Goal: Information Seeking & Learning: Learn about a topic

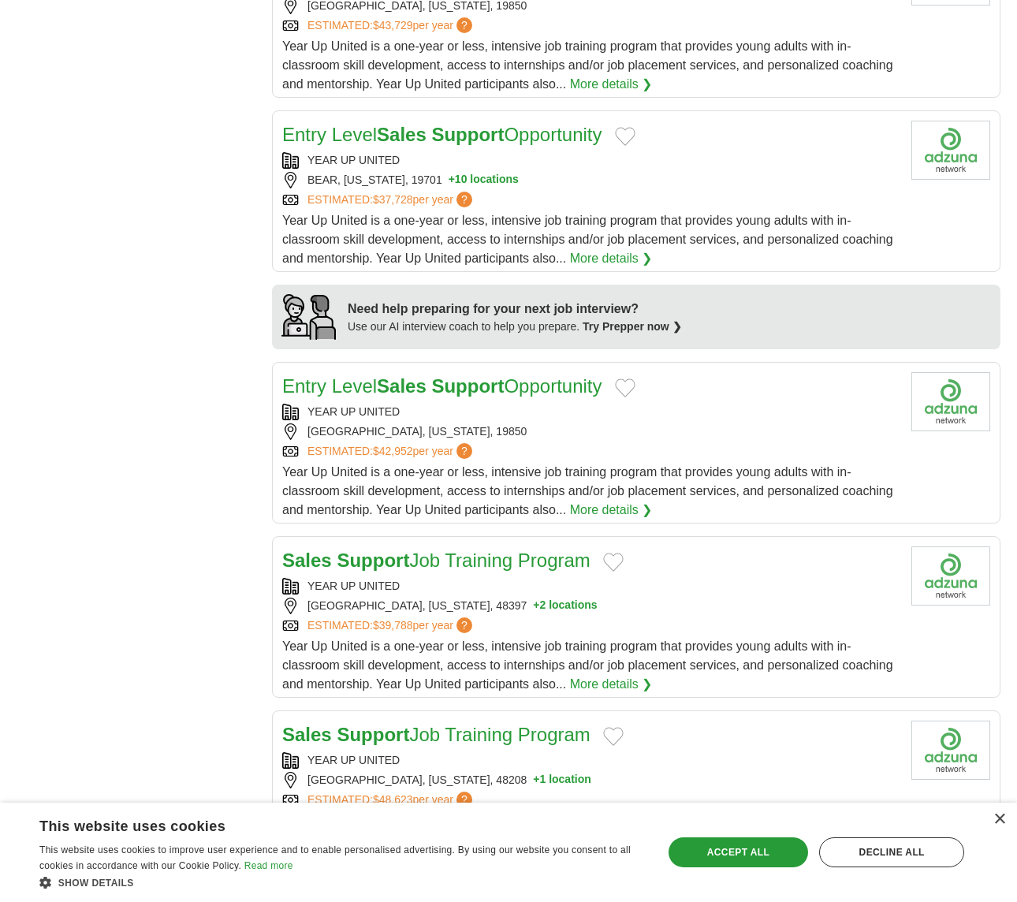
scroll to position [210, 0]
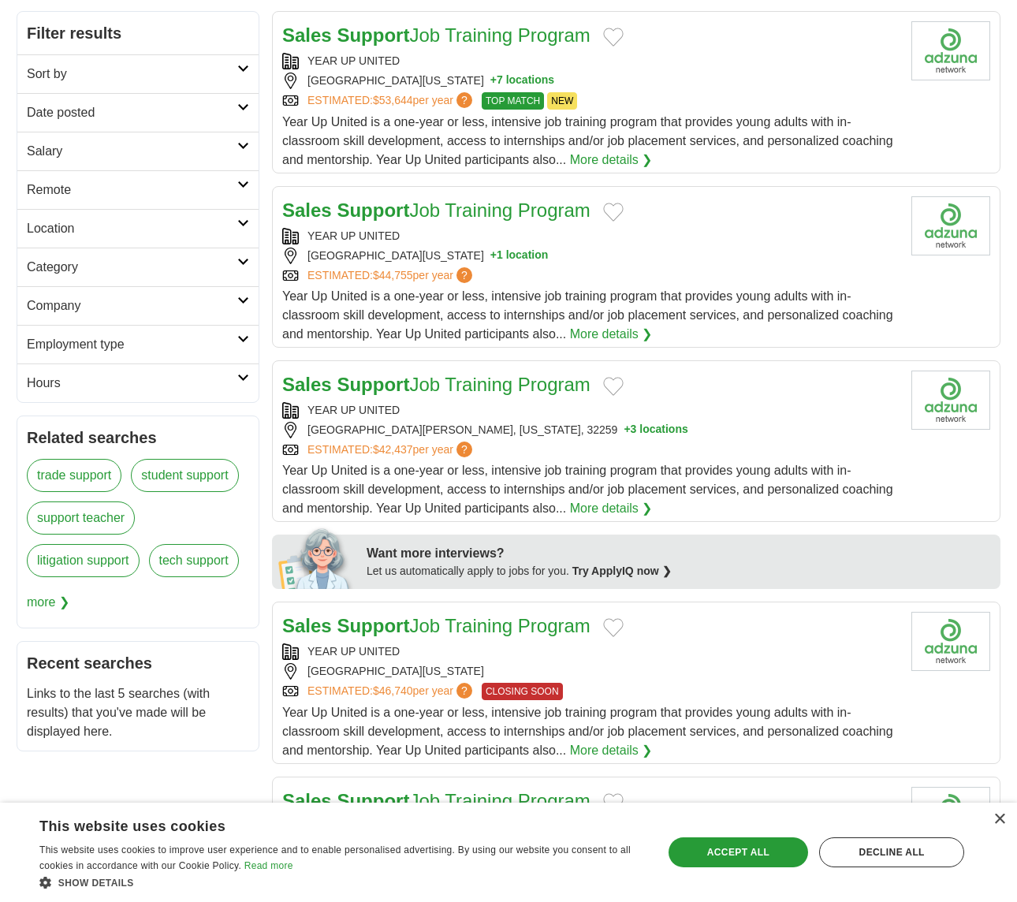
click at [244, 303] on icon at bounding box center [243, 300] width 12 height 8
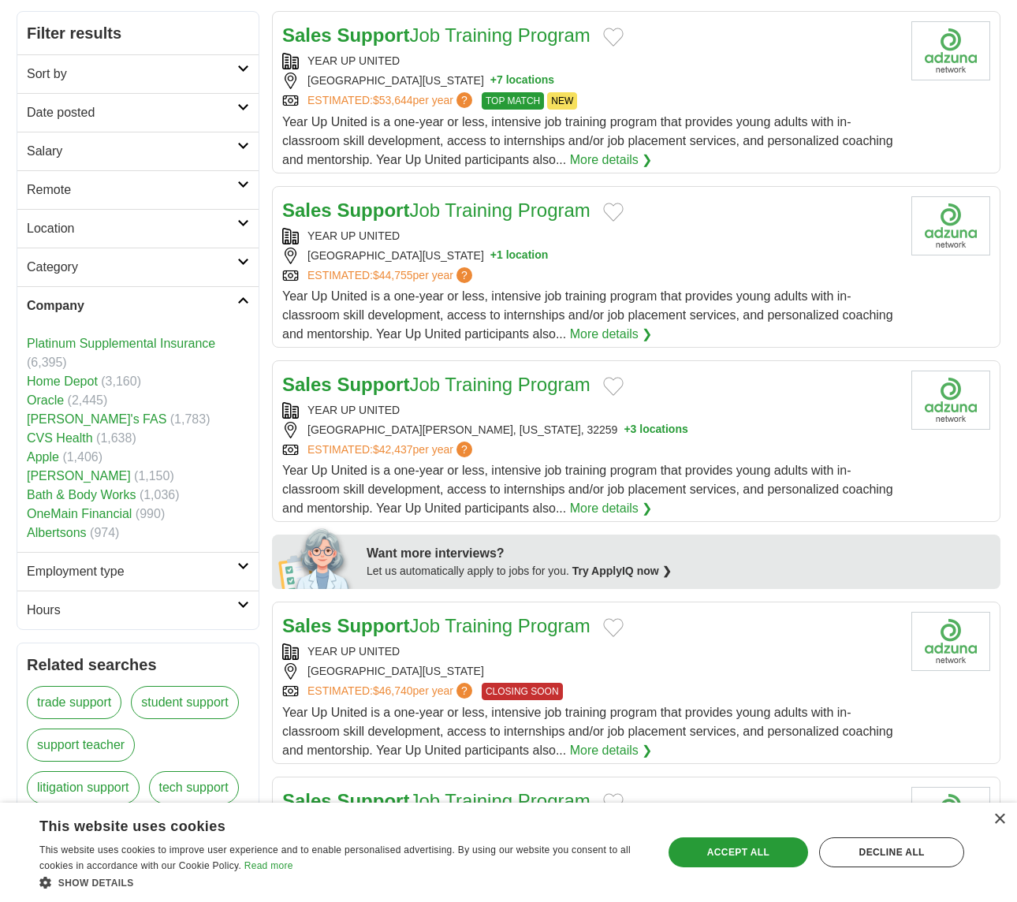
click at [73, 437] on link "CVS Health" at bounding box center [60, 437] width 66 height 13
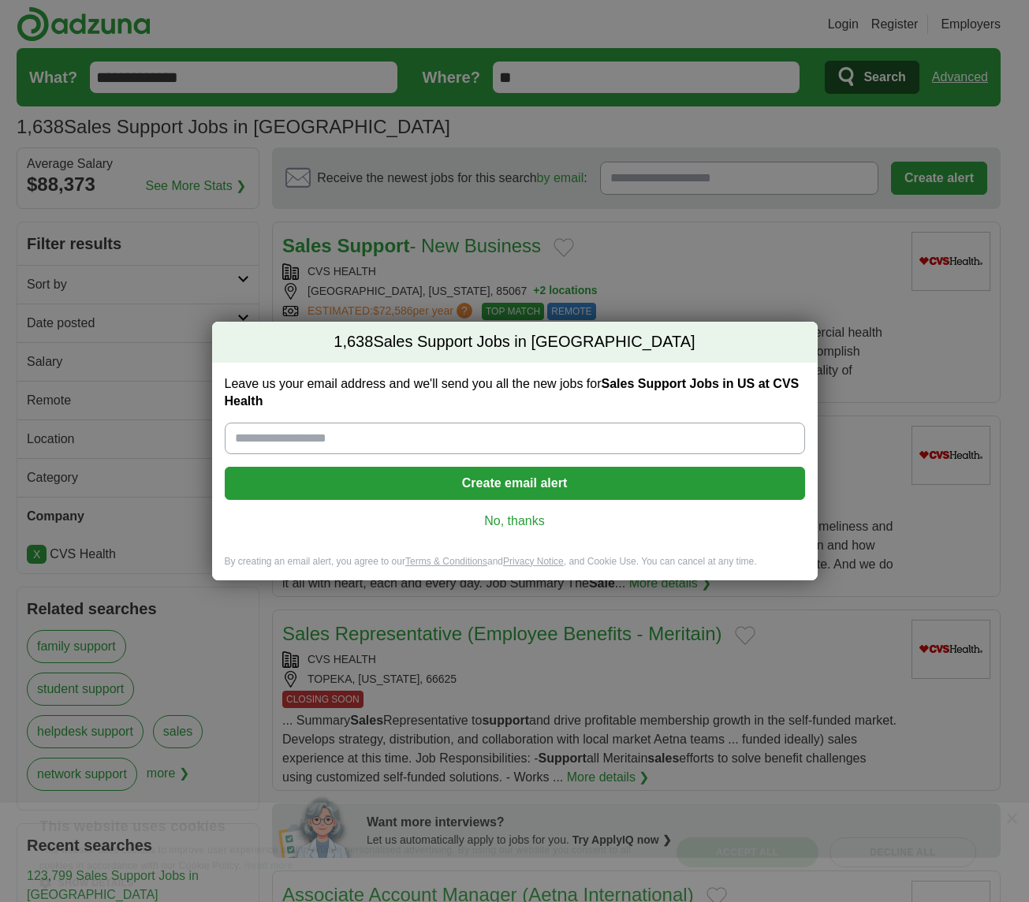
click at [515, 515] on link "No, thanks" at bounding box center [514, 520] width 555 height 17
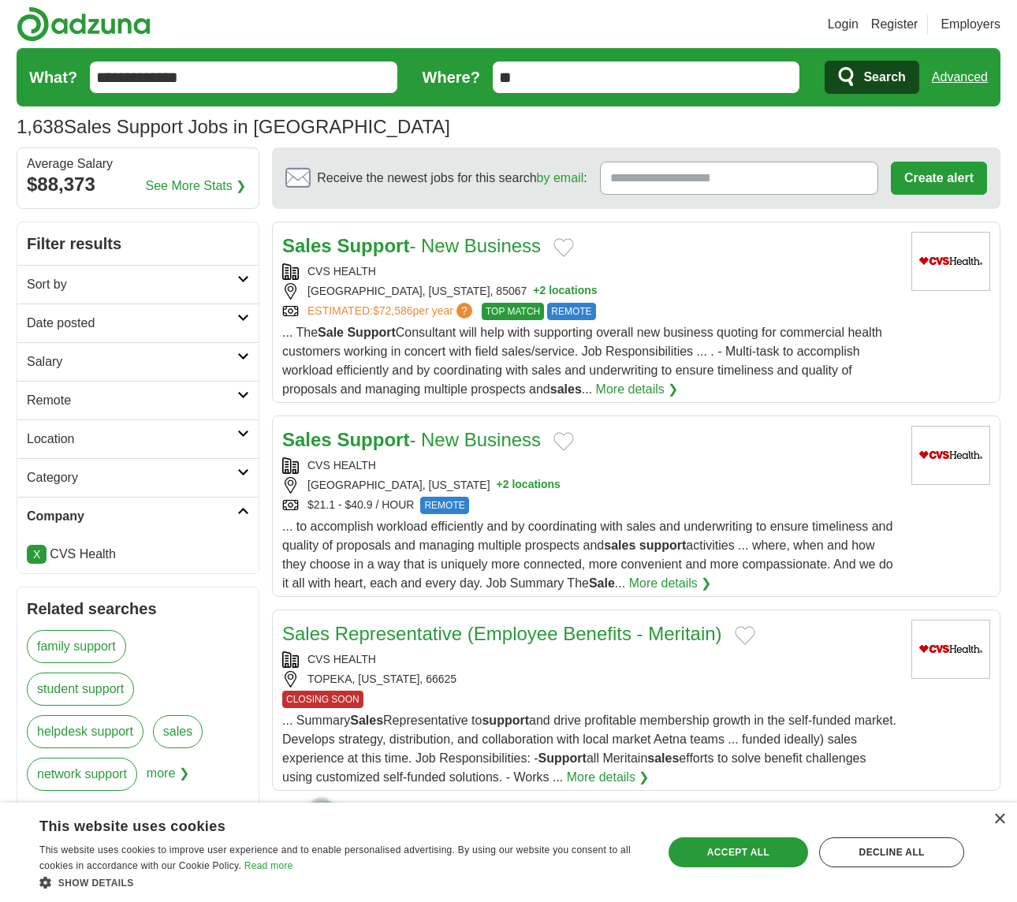
click at [244, 433] on icon at bounding box center [243, 434] width 12 height 8
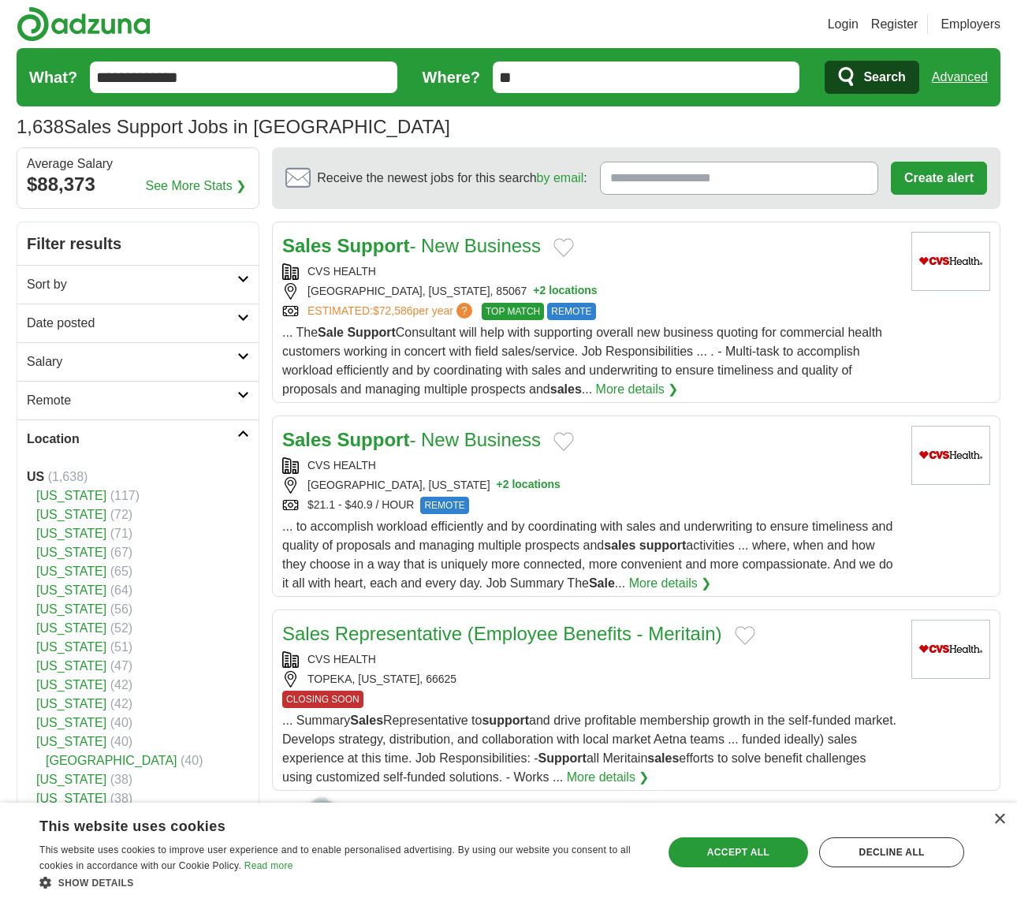
scroll to position [210, 0]
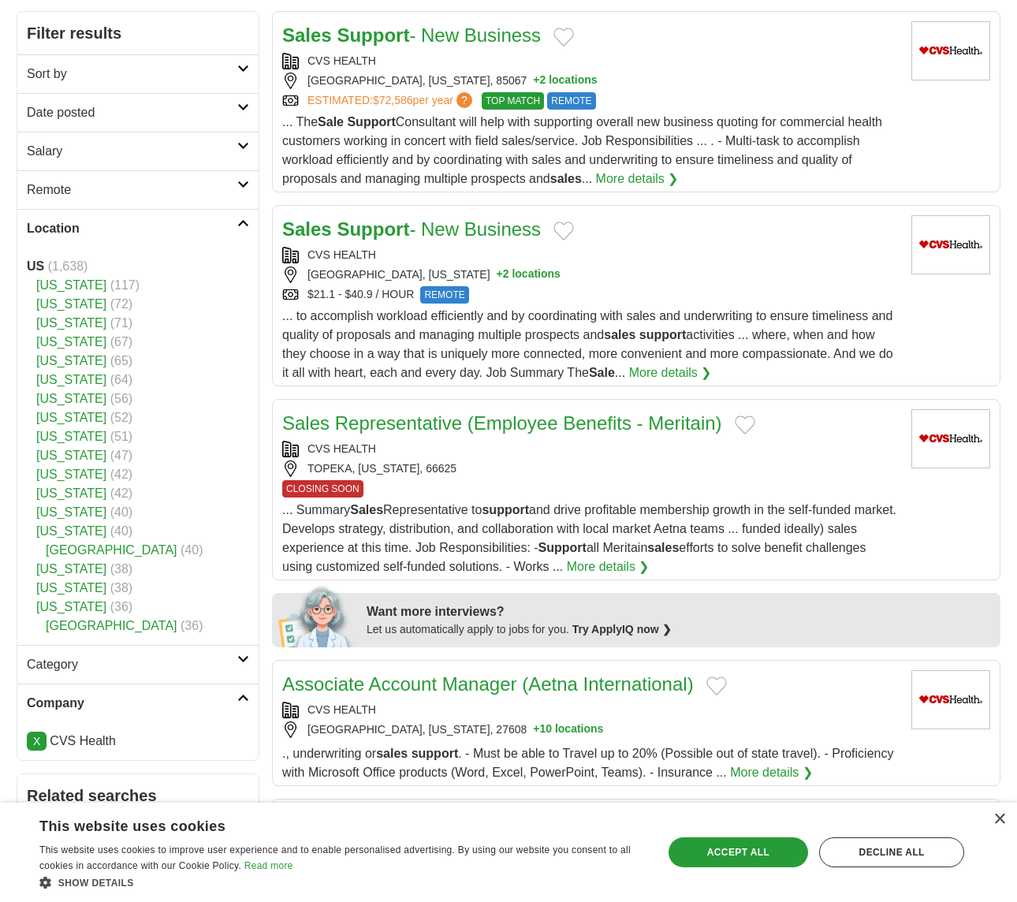
click at [61, 530] on link "[US_STATE]" at bounding box center [71, 530] width 70 height 13
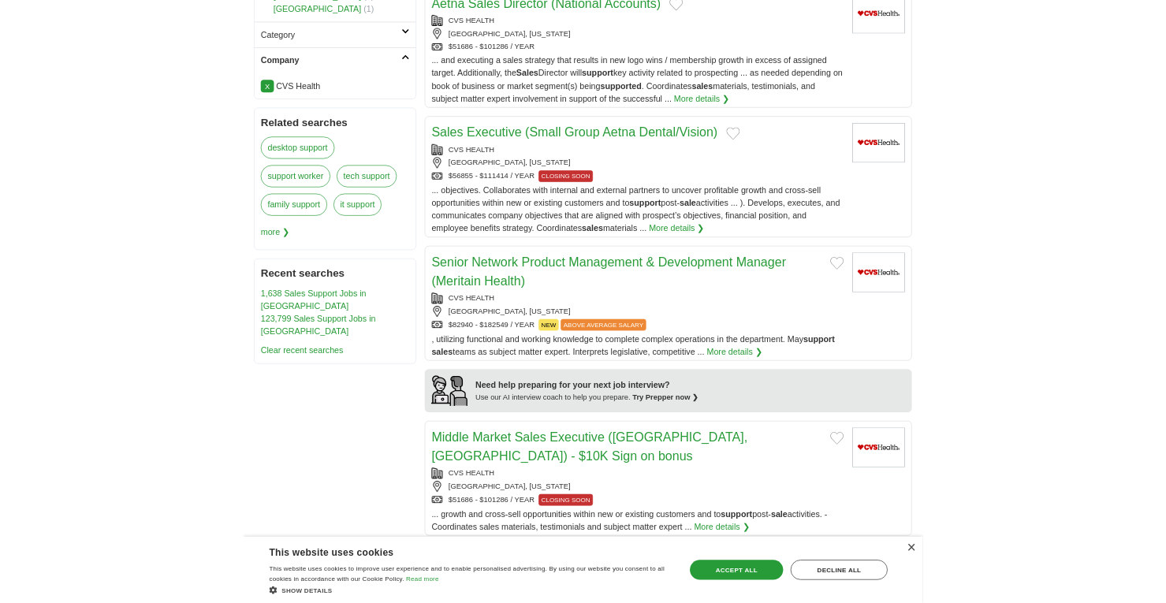
scroll to position [841, 0]
